Goal: Task Accomplishment & Management: Use online tool/utility

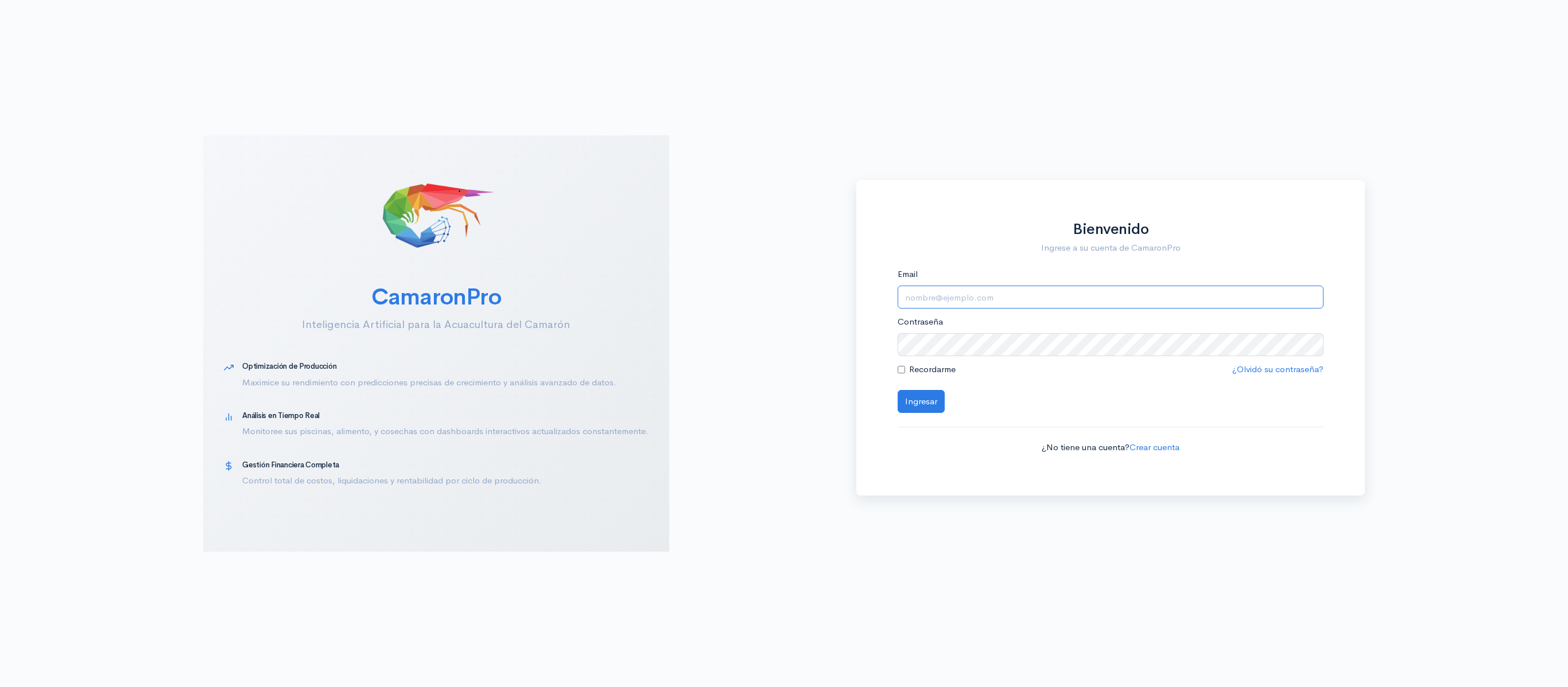
click at [954, 299] on input "Email" at bounding box center [1111, 297] width 426 height 23
type input "[EMAIL_ADDRESS][DOMAIN_NAME]"
click at [898, 390] on button "Ingresar" at bounding box center [921, 402] width 47 height 23
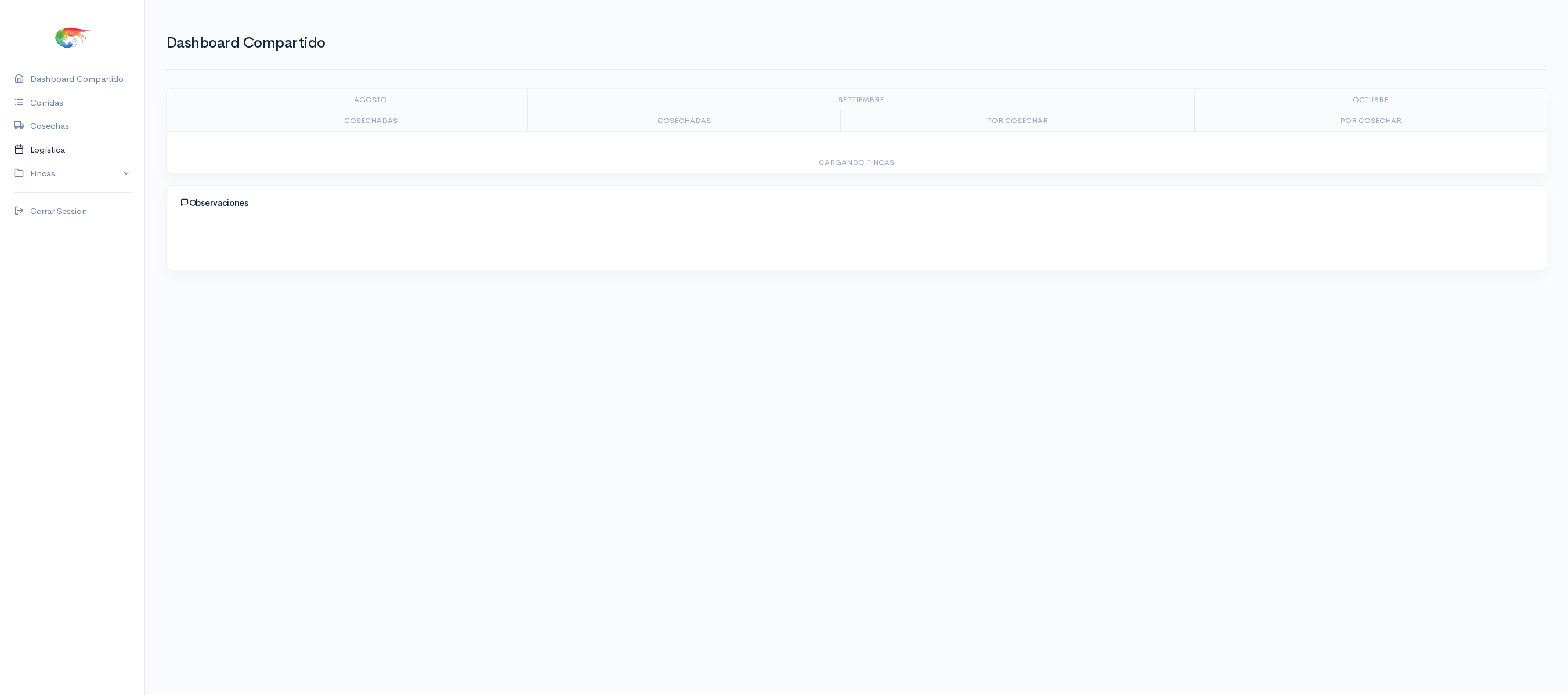
click at [73, 150] on link "Logística" at bounding box center [72, 150] width 145 height 24
click at [226, 85] on link "Gantt" at bounding box center [230, 81] width 23 height 42
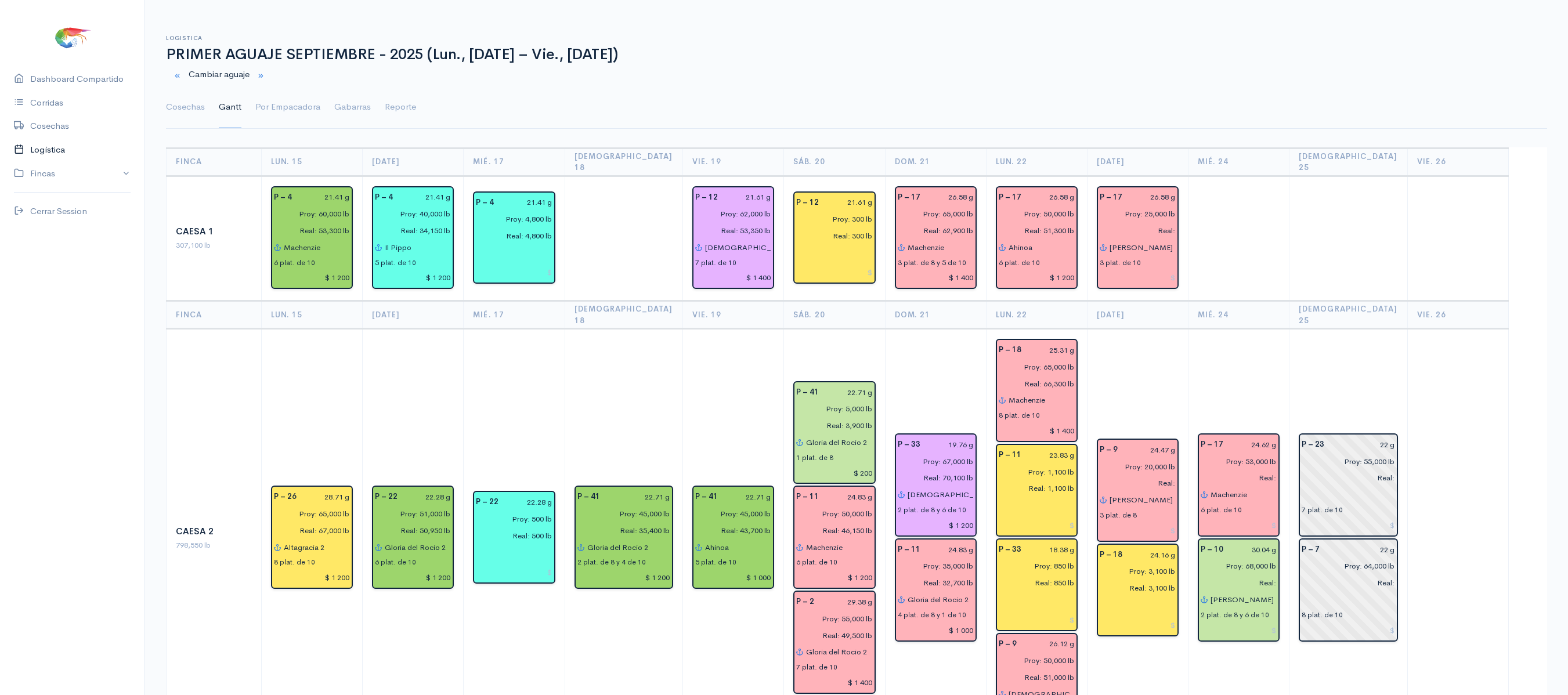
click at [74, 149] on link "Logística" at bounding box center [72, 150] width 145 height 24
click at [178, 102] on link "Cosechas" at bounding box center [185, 108] width 39 height 42
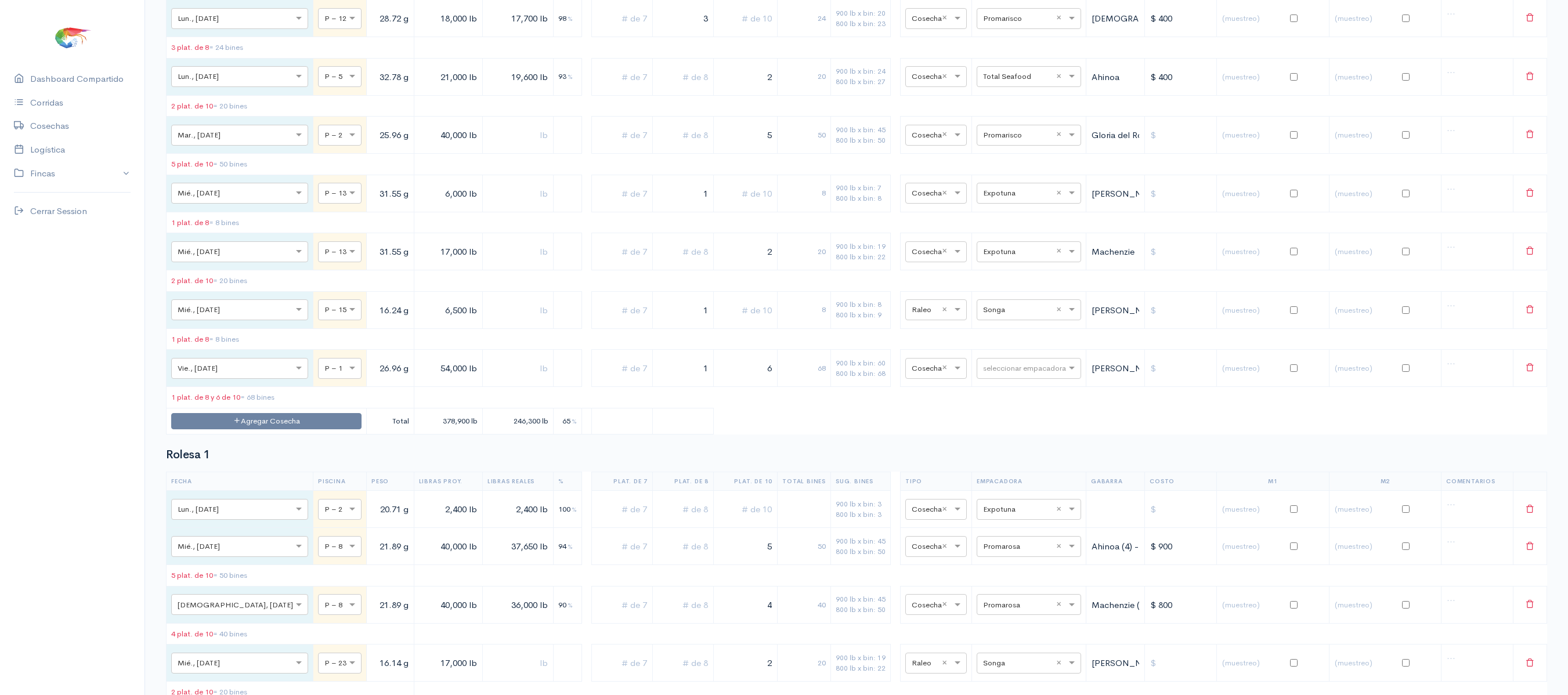
scroll to position [4236, 0]
click at [1005, 198] on input "text" at bounding box center [1018, 191] width 71 height 13
type input "to"
click at [1004, 390] on span "Total Seafood" at bounding box center [998, 385] width 56 height 11
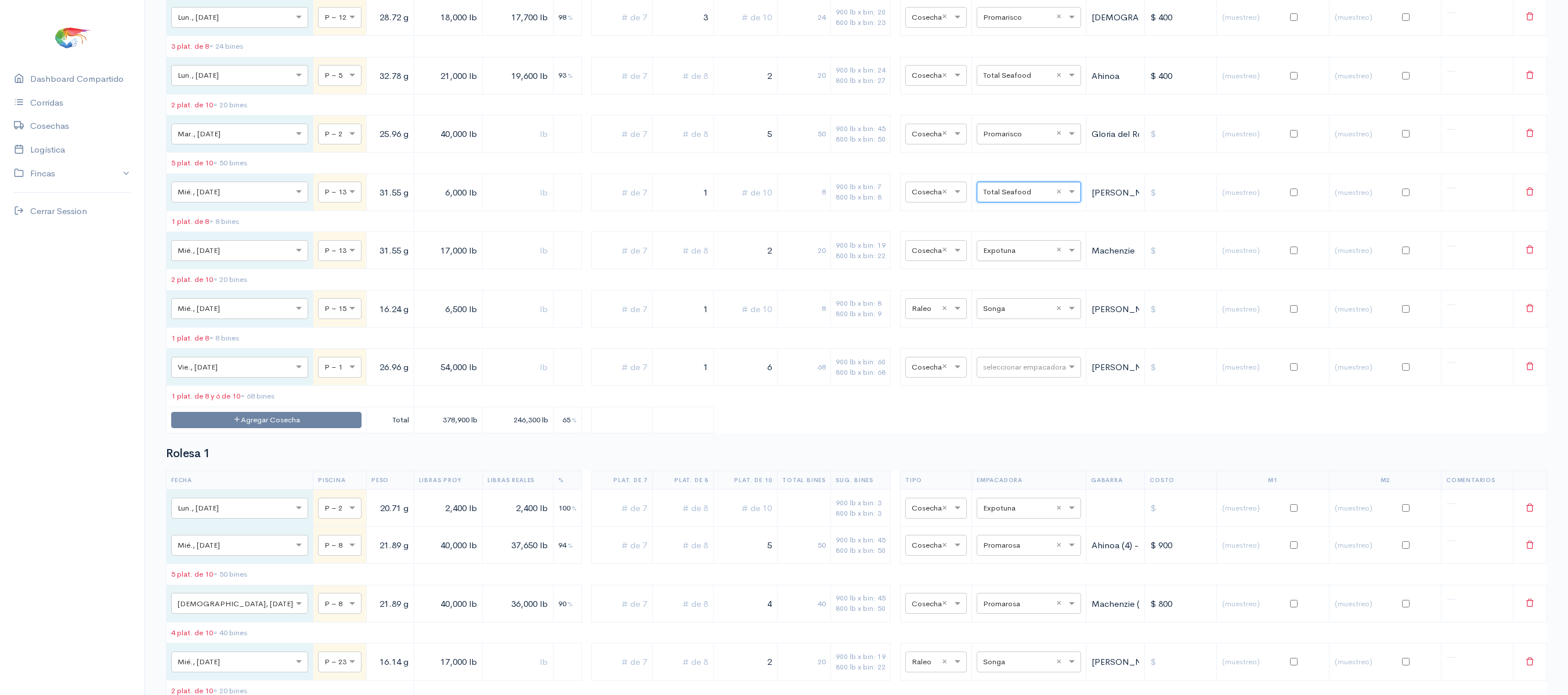
click at [1005, 257] on input "text" at bounding box center [1018, 250] width 71 height 13
type input "to"
click at [1003, 443] on span "Total Seafood" at bounding box center [998, 445] width 56 height 11
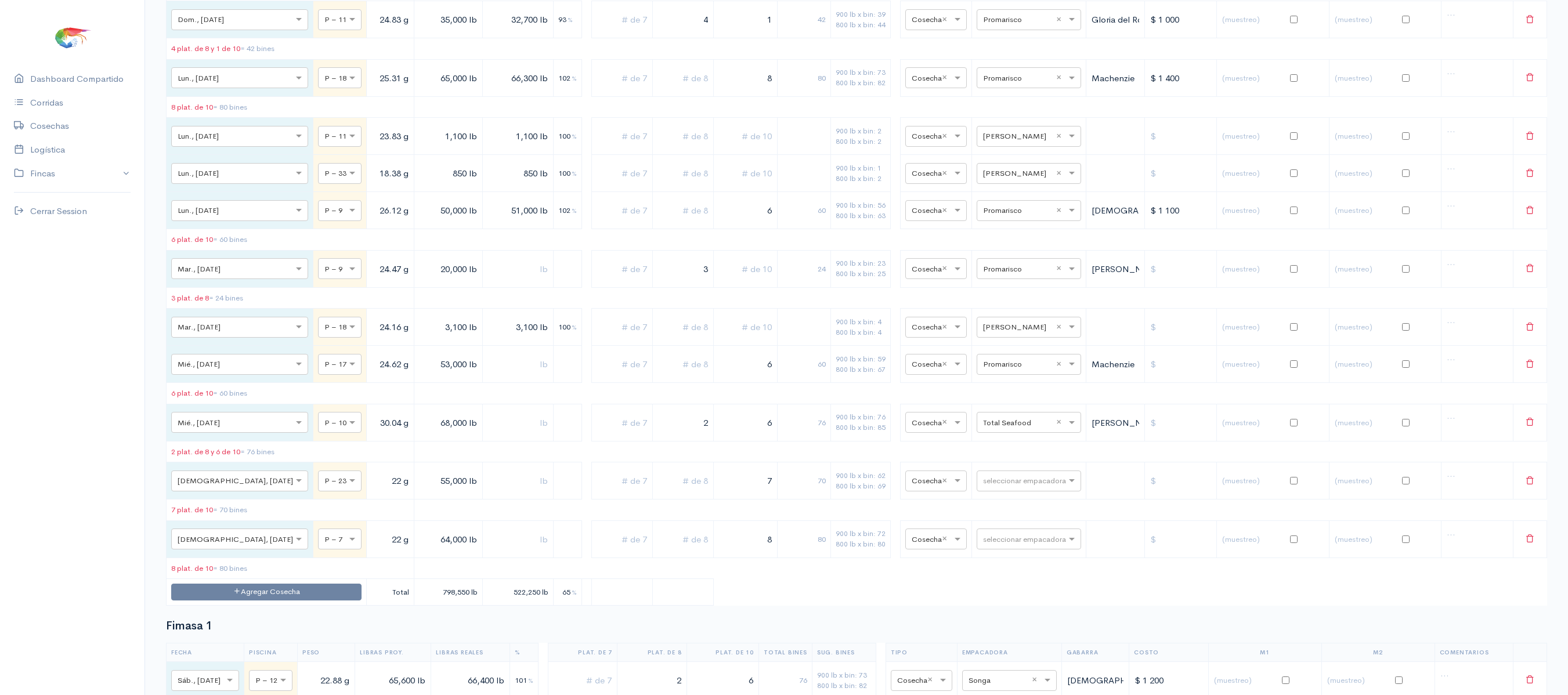
scroll to position [1199, 0]
click at [1002, 432] on div "seleccionar empacadora × Total Seafood ×" at bounding box center [1029, 422] width 104 height 21
type input "expo"
click at [995, 597] on span "Expotuna" at bounding box center [989, 593] width 38 height 11
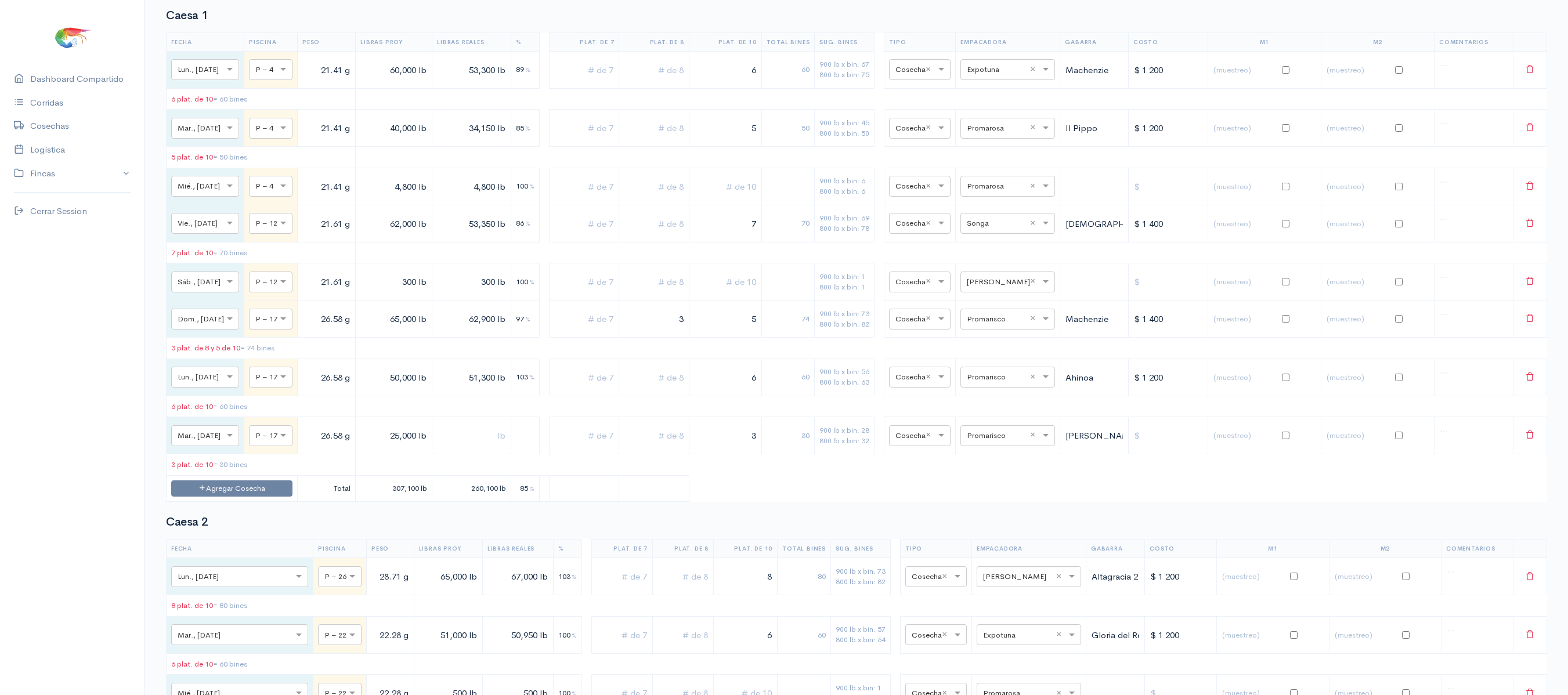
scroll to position [0, 0]
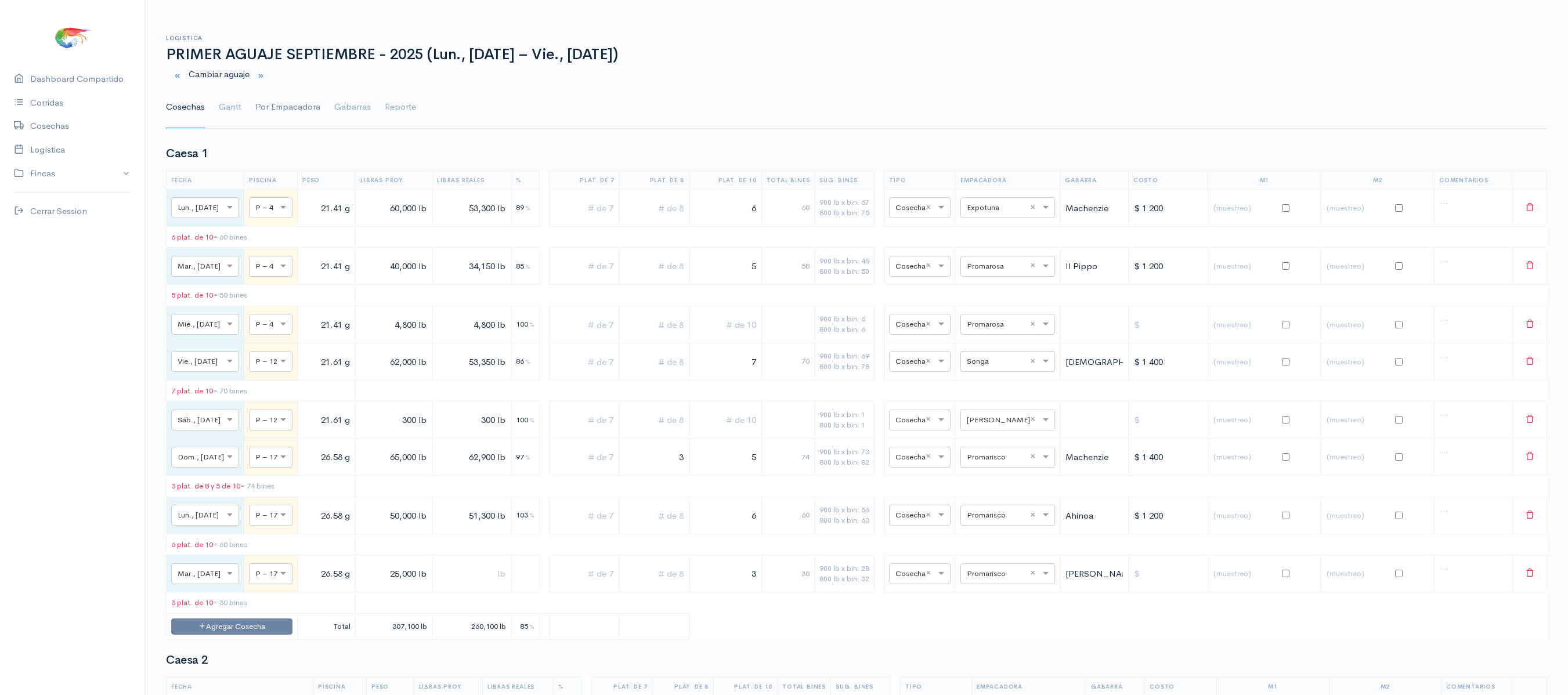
click at [258, 98] on link "Por Empacadora" at bounding box center [287, 108] width 65 height 42
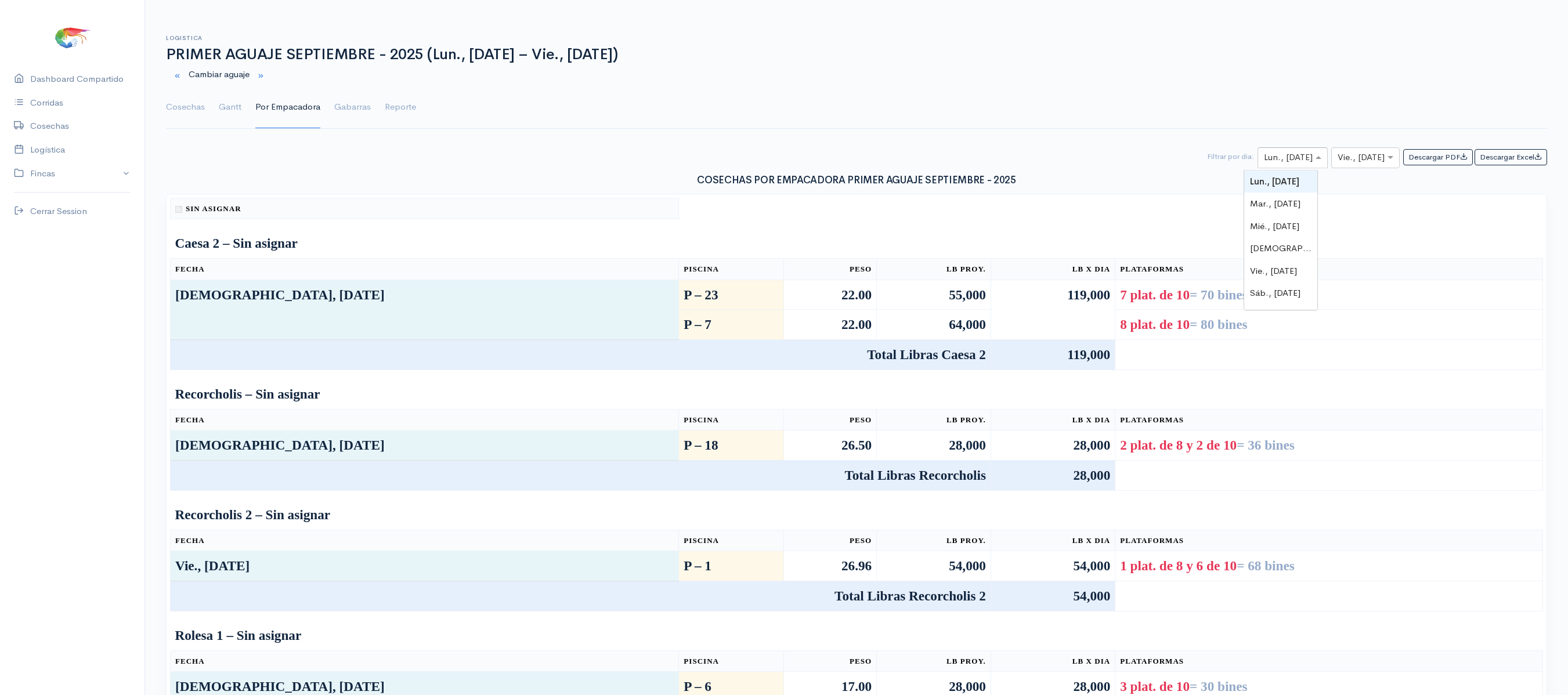
click at [1286, 163] on input "text" at bounding box center [1282, 157] width 36 height 14
type input "23"
click at [1313, 158] on span at bounding box center [1320, 157] width 14 height 13
type input "24"
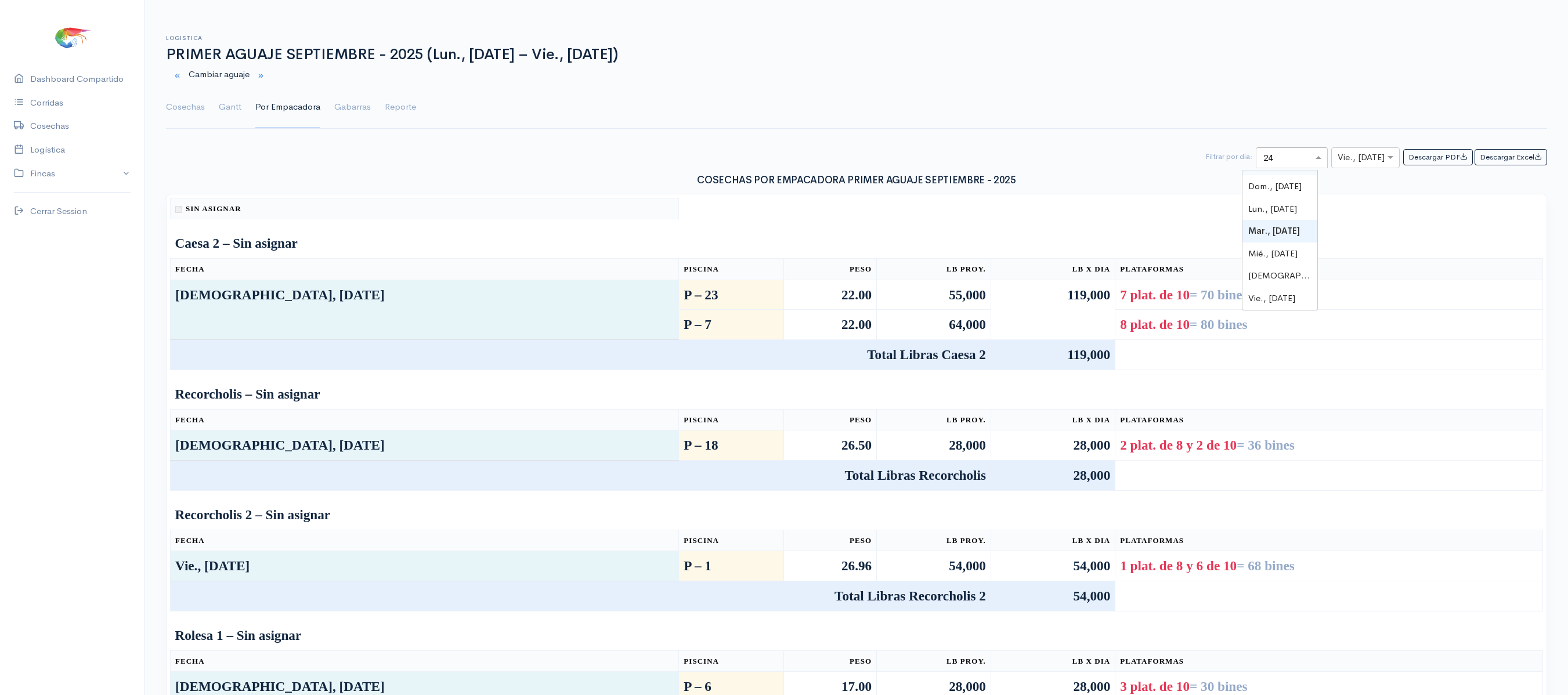
scroll to position [0, 0]
click at [1353, 154] on input "text" at bounding box center [1355, 157] width 35 height 14
type input "24"
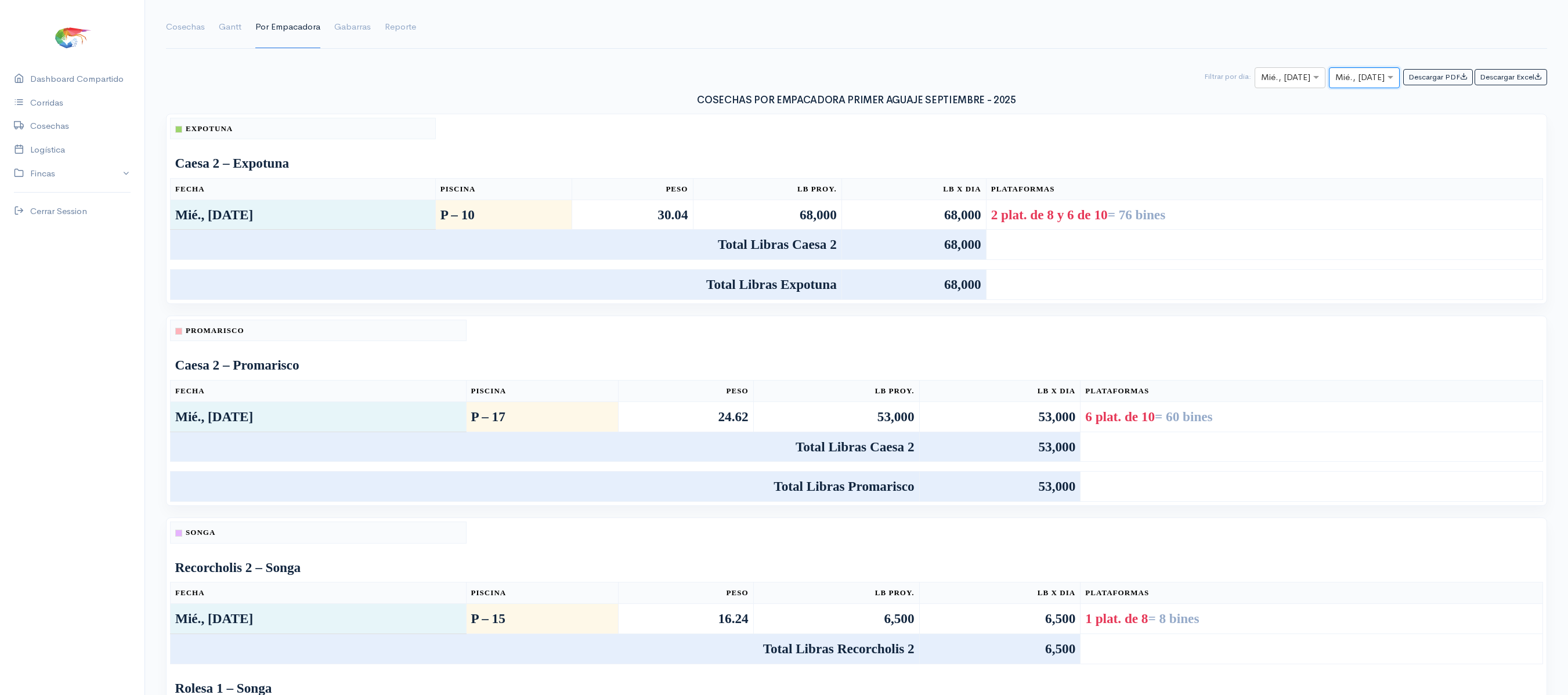
scroll to position [0, 0]
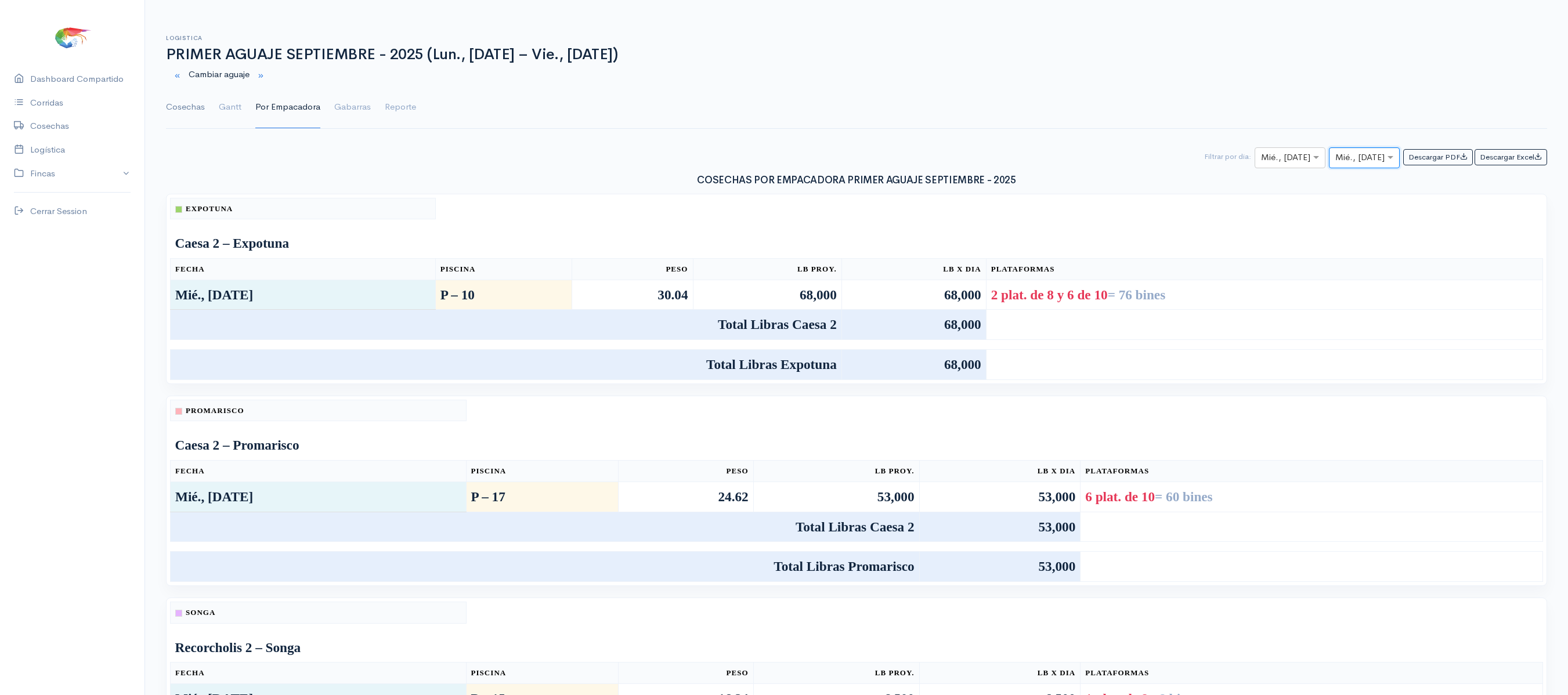
click at [188, 111] on link "Cosechas" at bounding box center [185, 108] width 39 height 42
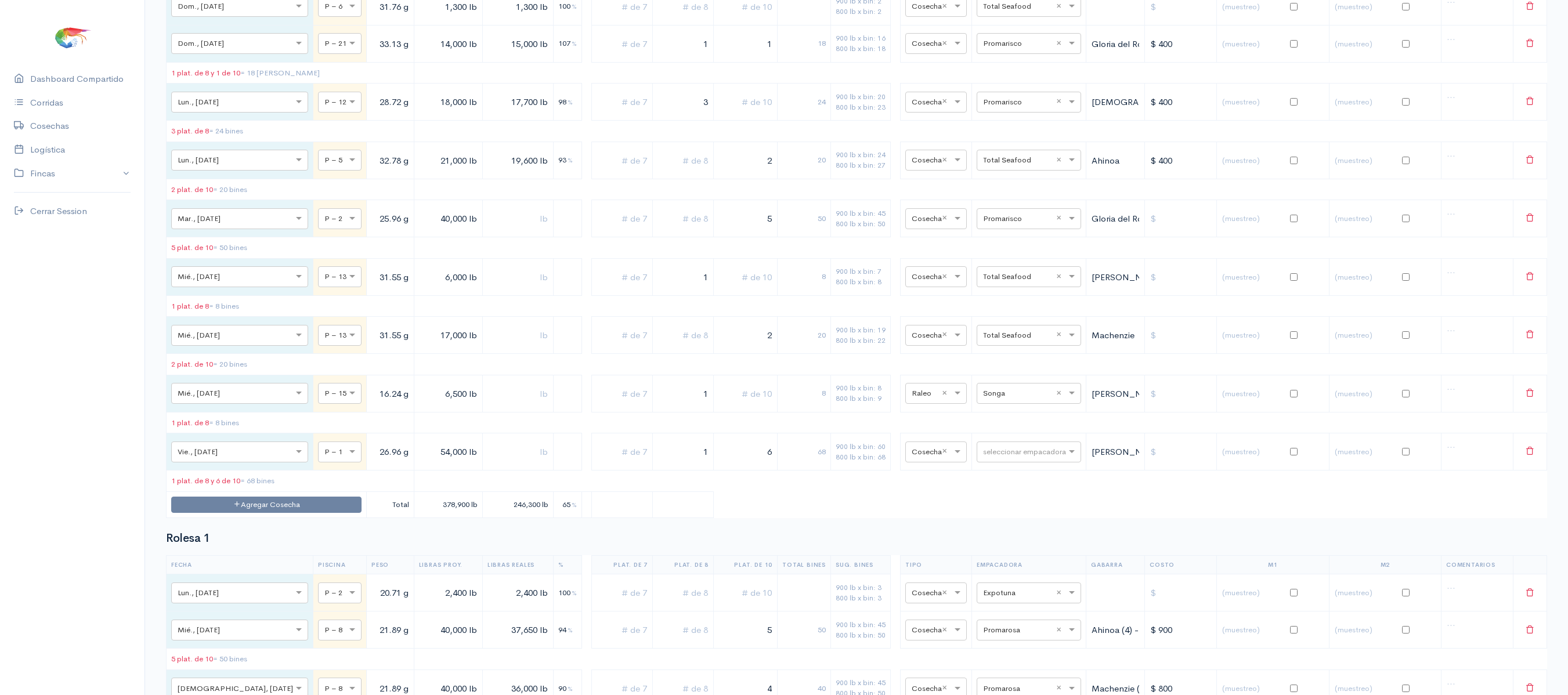
scroll to position [4152, 0]
click at [419, 346] on input "17,000 lb" at bounding box center [449, 334] width 59 height 24
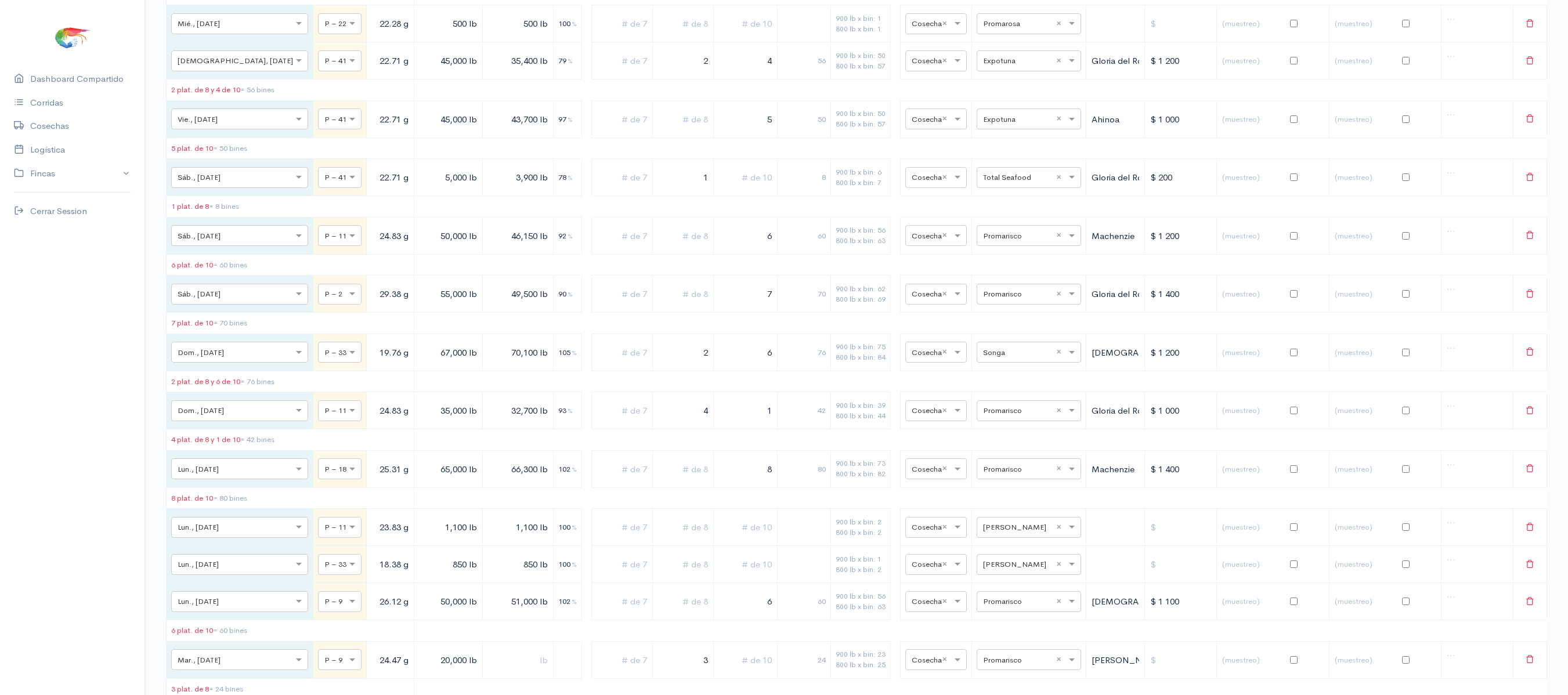
scroll to position [0, 0]
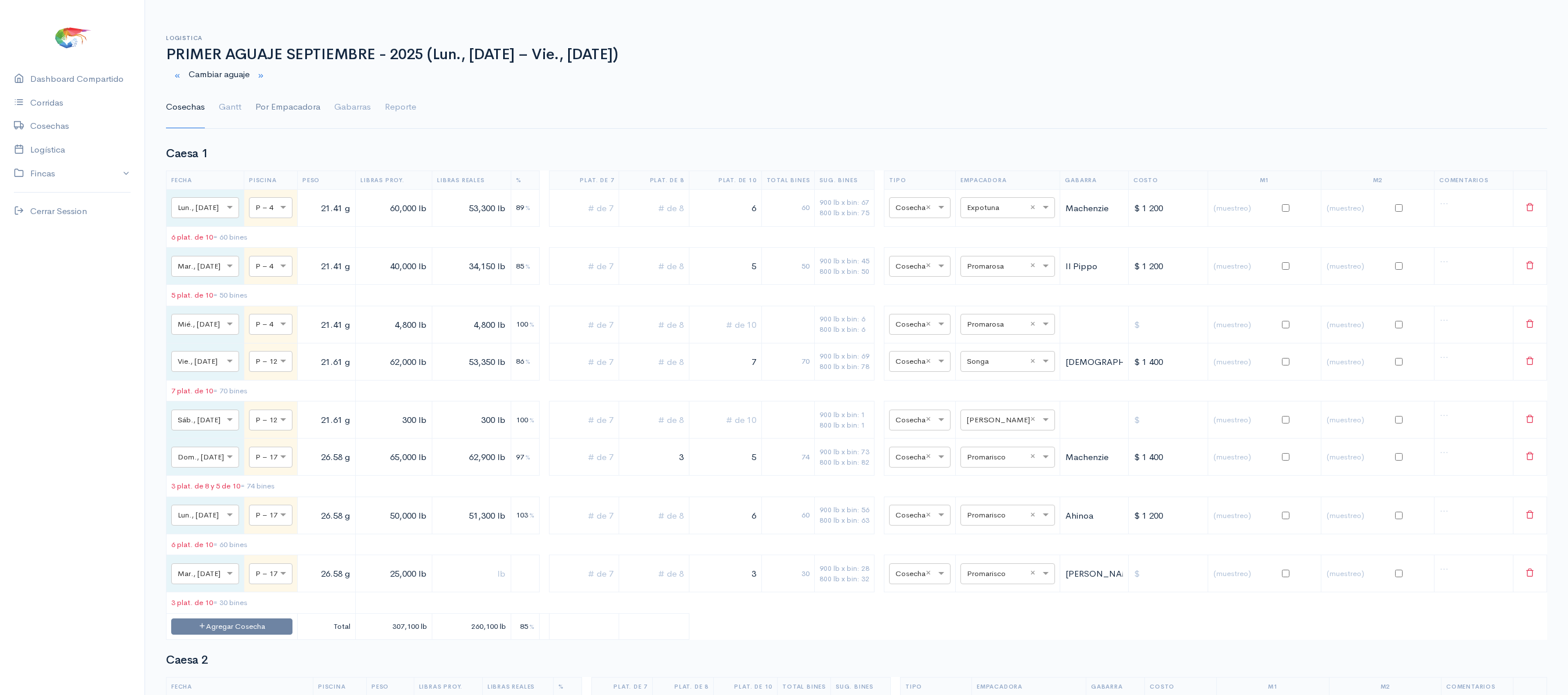
type input "18,000 lb"
click at [273, 104] on link "Por Empacadora" at bounding box center [287, 108] width 65 height 42
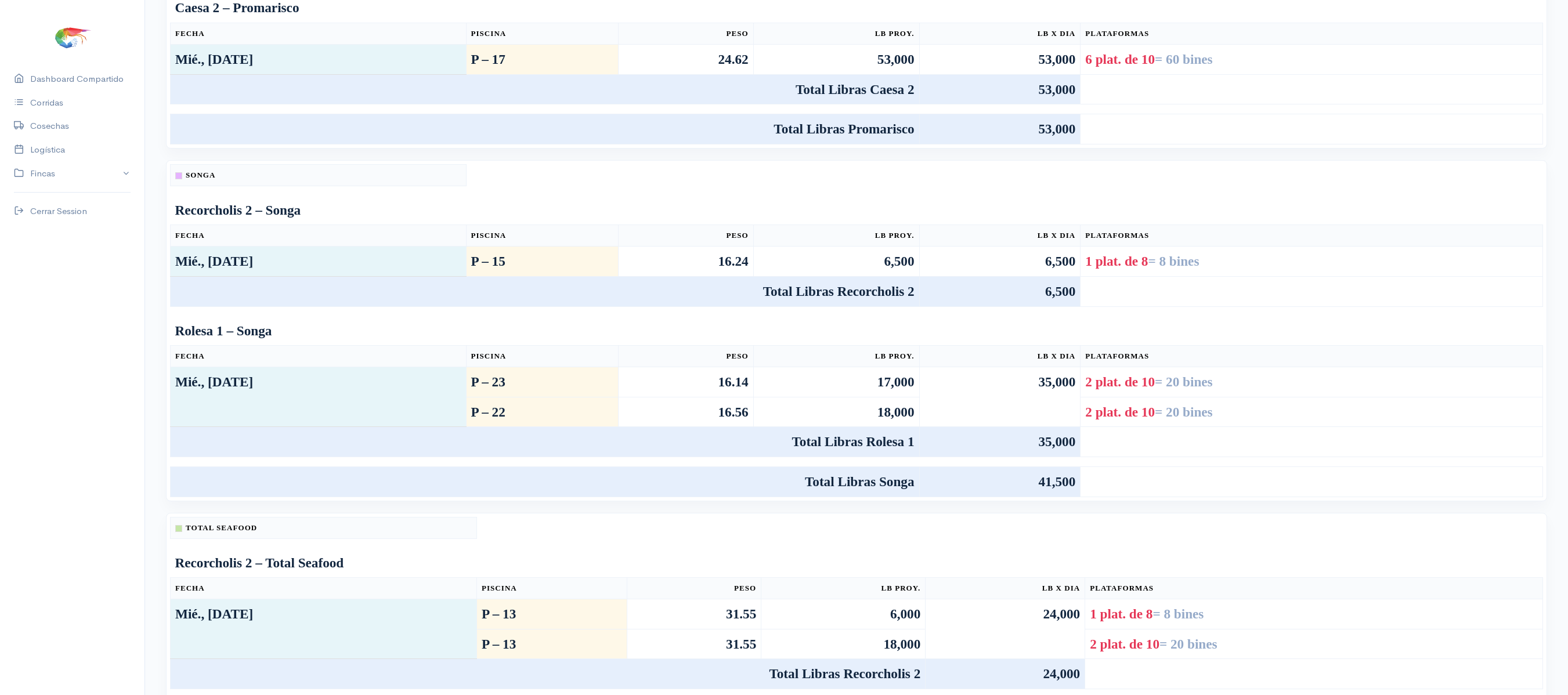
scroll to position [517, 0]
